Goal: Navigation & Orientation: Understand site structure

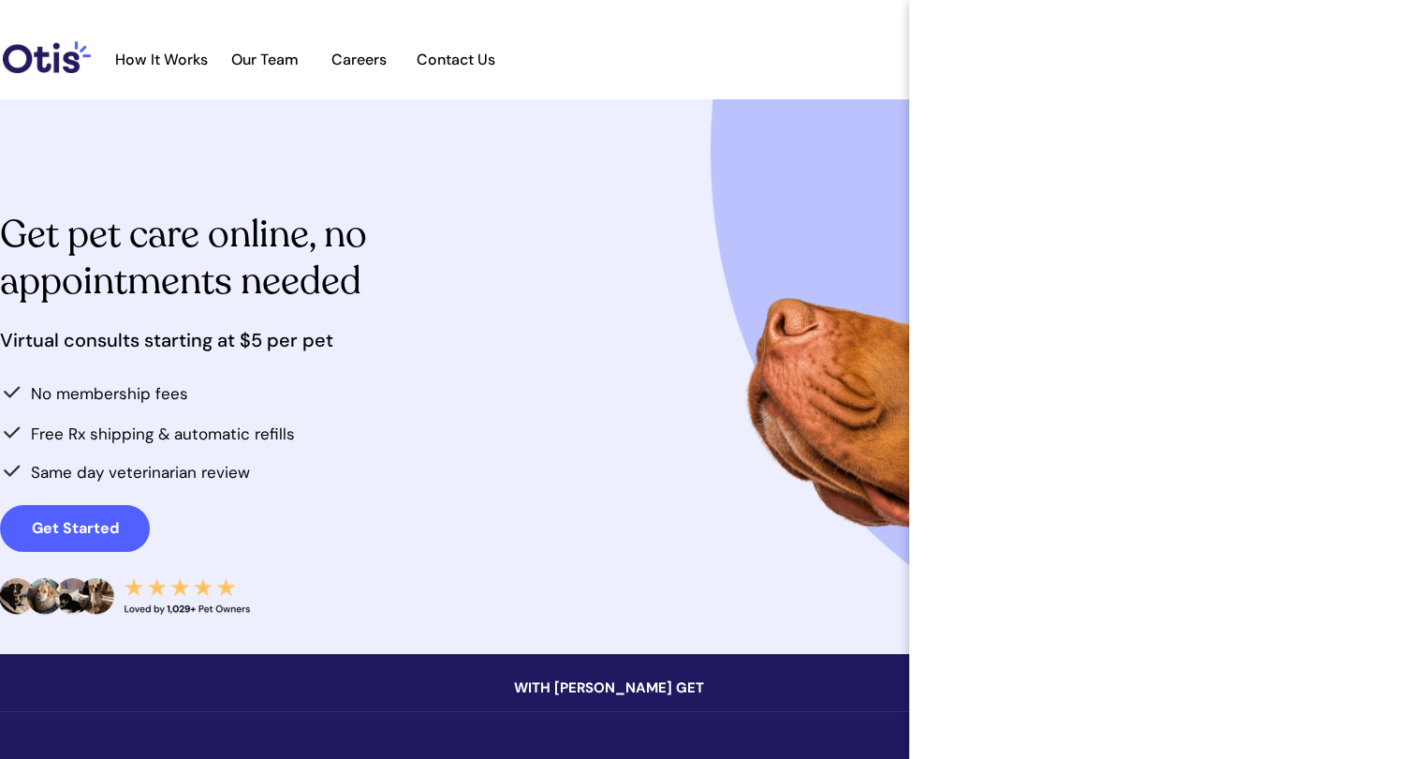
click at [217, 64] on span "How It Works" at bounding box center [161, 60] width 111 height 18
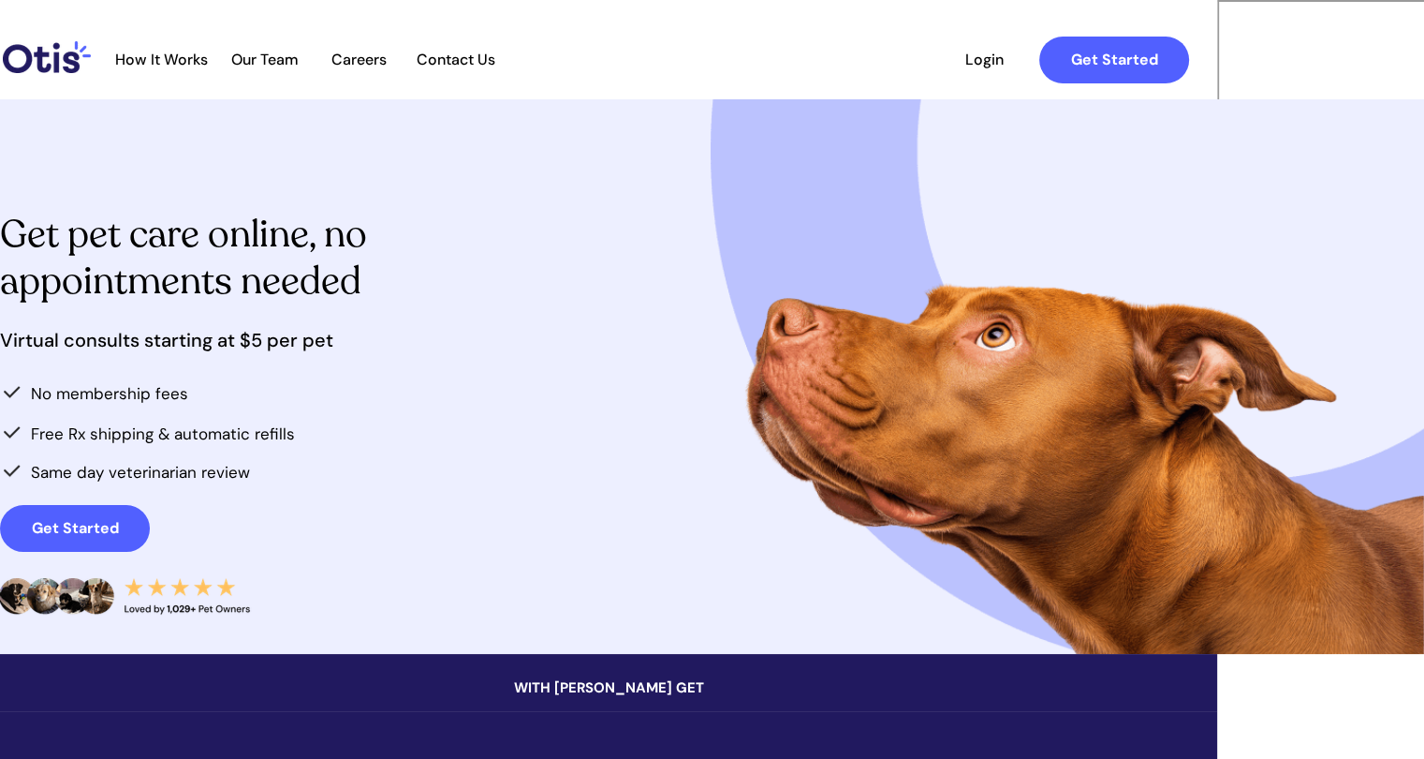
click at [91, 65] on img at bounding box center [47, 57] width 88 height 32
click at [311, 53] on span "Our Team" at bounding box center [265, 60] width 92 height 18
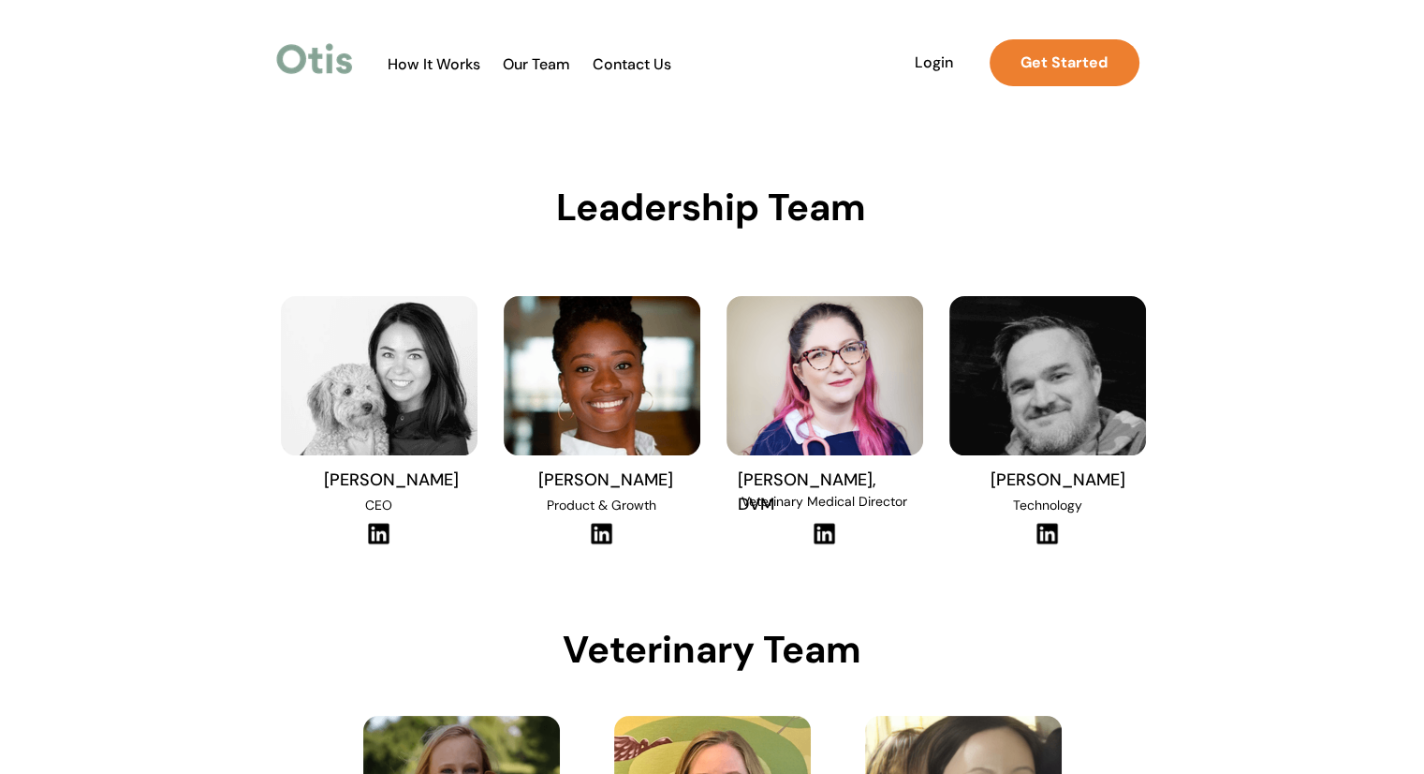
click at [302, 48] on img at bounding box center [315, 58] width 85 height 43
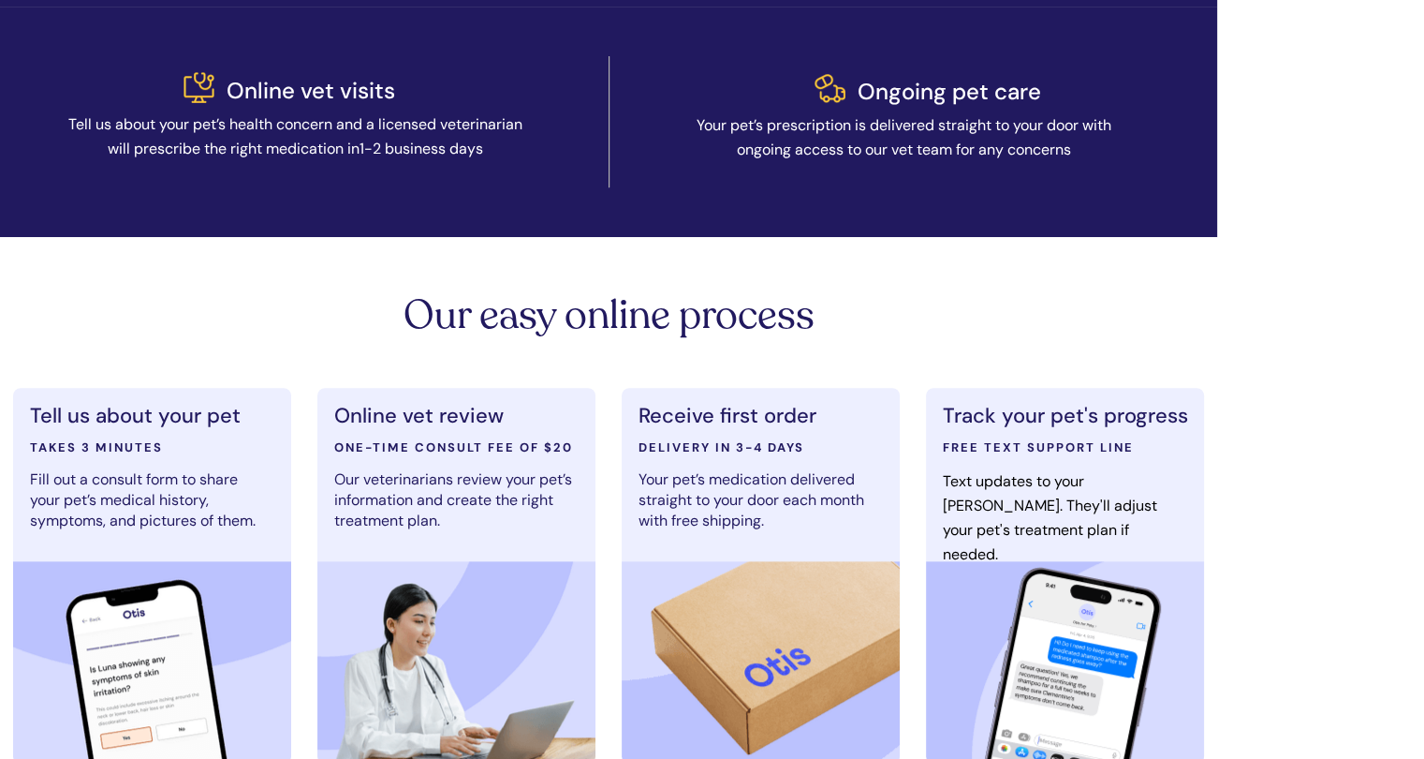
scroll to position [925, 0]
